Goal: Task Accomplishment & Management: Manage account settings

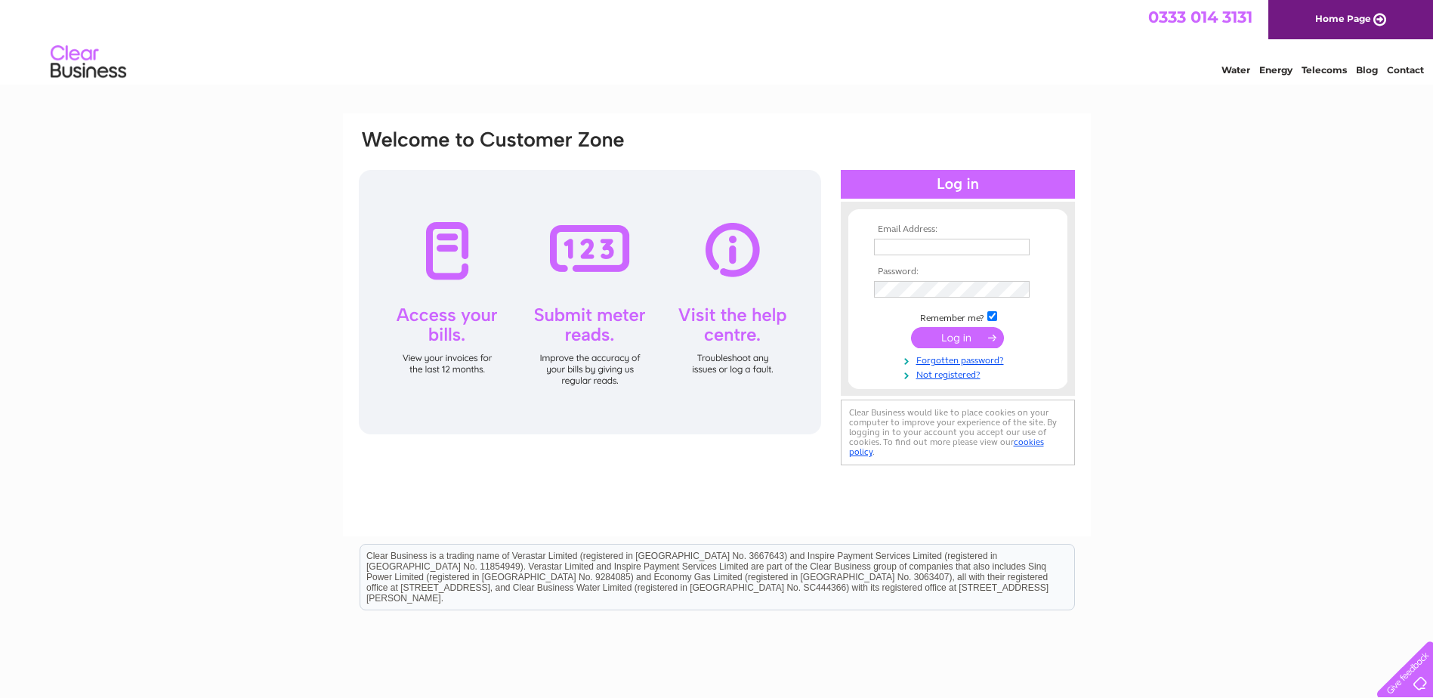
click at [165, 242] on div "Email Address: Password:" at bounding box center [716, 453] width 1433 height 681
click at [932, 243] on input "text" at bounding box center [952, 247] width 156 height 17
type input "essbee@btconnect.com"
click at [960, 341] on input "submit" at bounding box center [957, 337] width 93 height 21
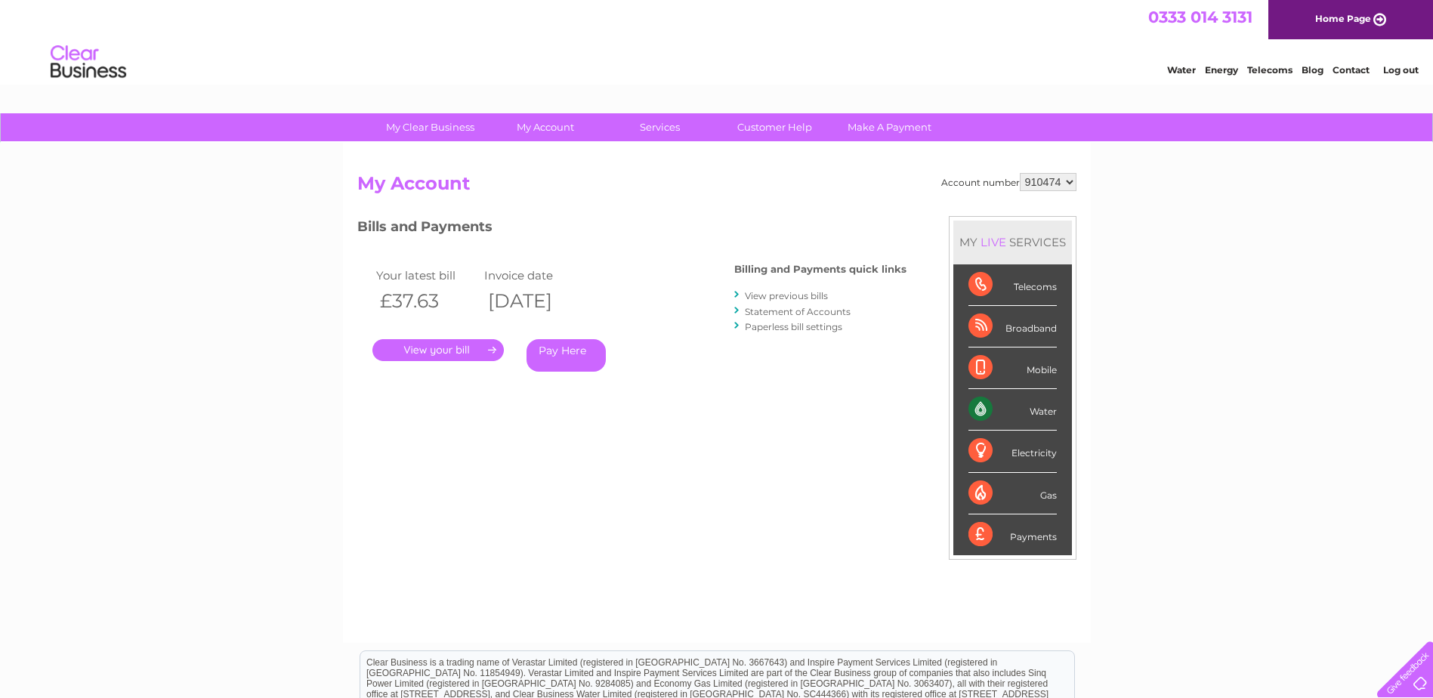
click at [421, 351] on link "." at bounding box center [437, 350] width 131 height 22
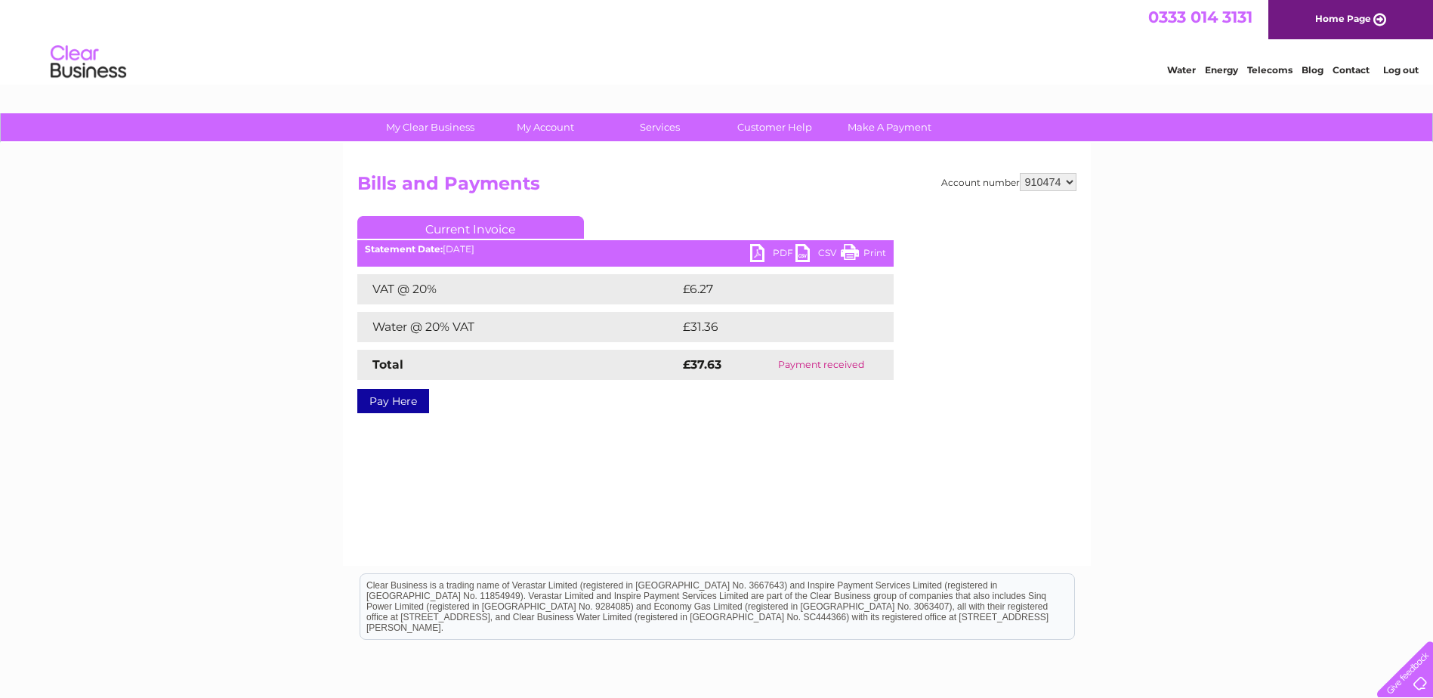
click at [876, 250] on link "Print" at bounding box center [863, 255] width 45 height 22
click at [781, 251] on link "PDF" at bounding box center [772, 255] width 45 height 22
